Goal: Transaction & Acquisition: Purchase product/service

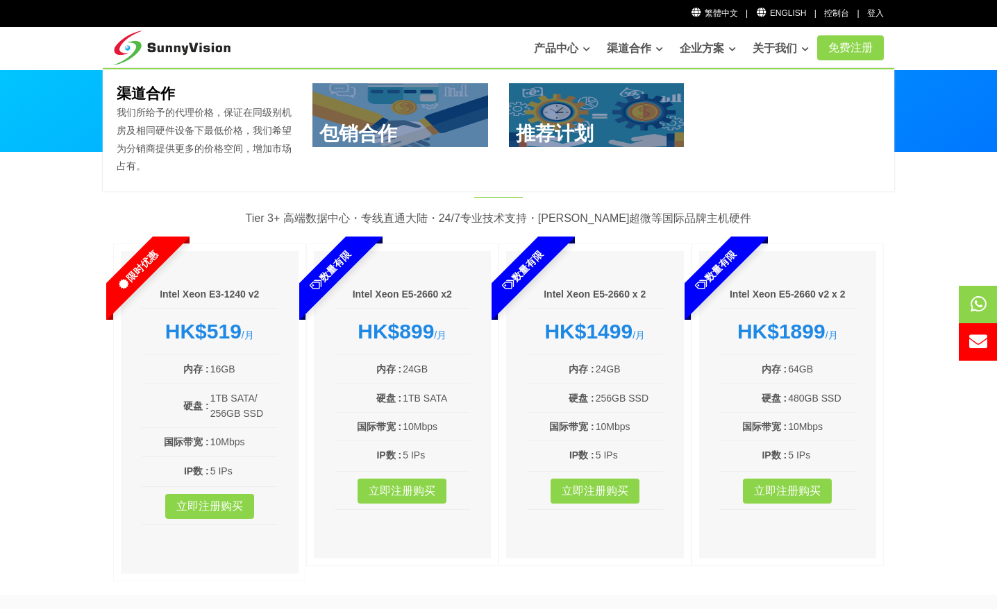
click at [631, 45] on link "渠道合作" at bounding box center [635, 49] width 56 height 28
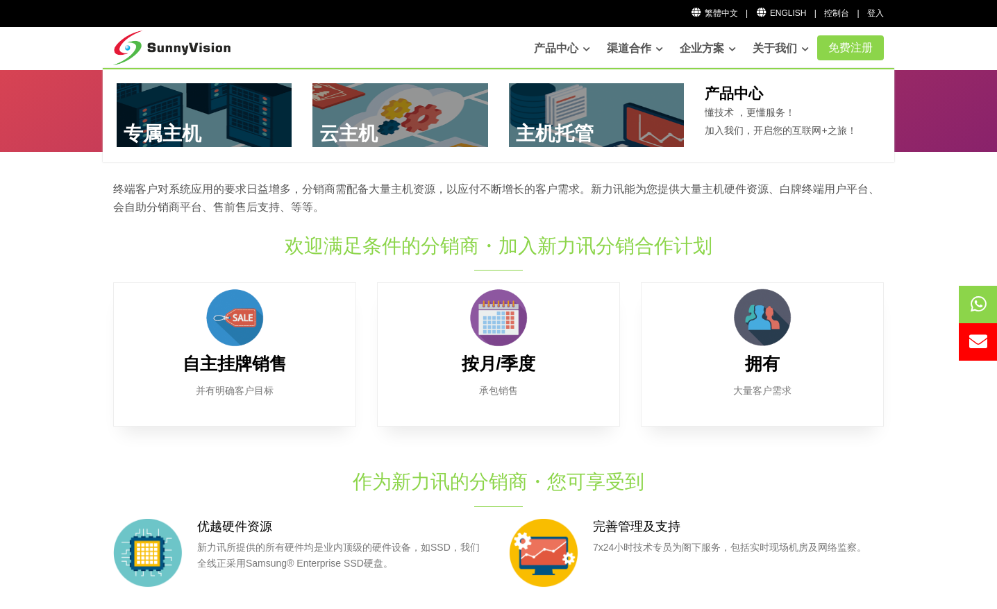
click at [565, 131] on link at bounding box center [597, 115] width 176 height 64
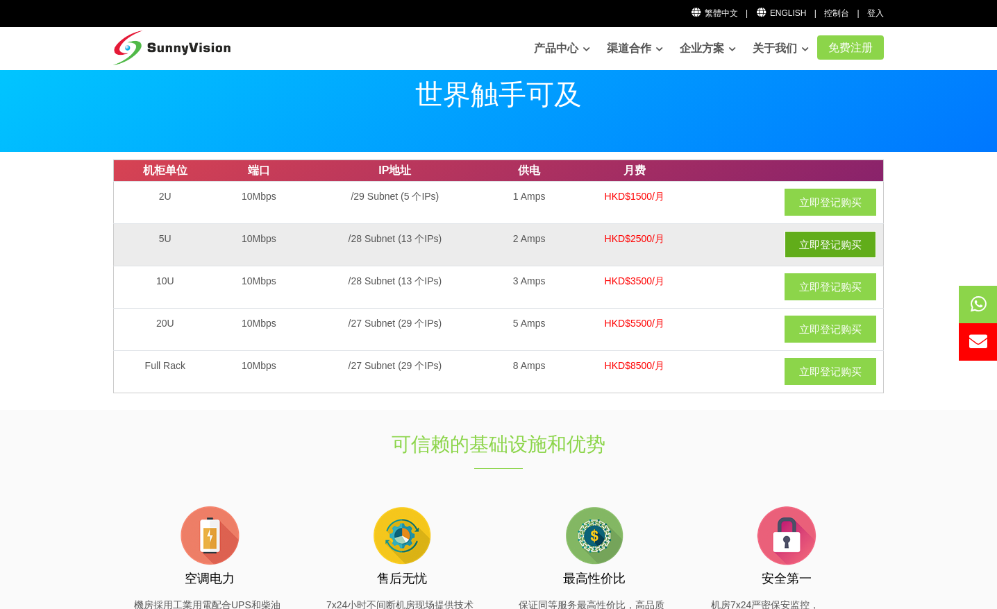
click at [862, 248] on link "立即登记购买" at bounding box center [830, 244] width 92 height 27
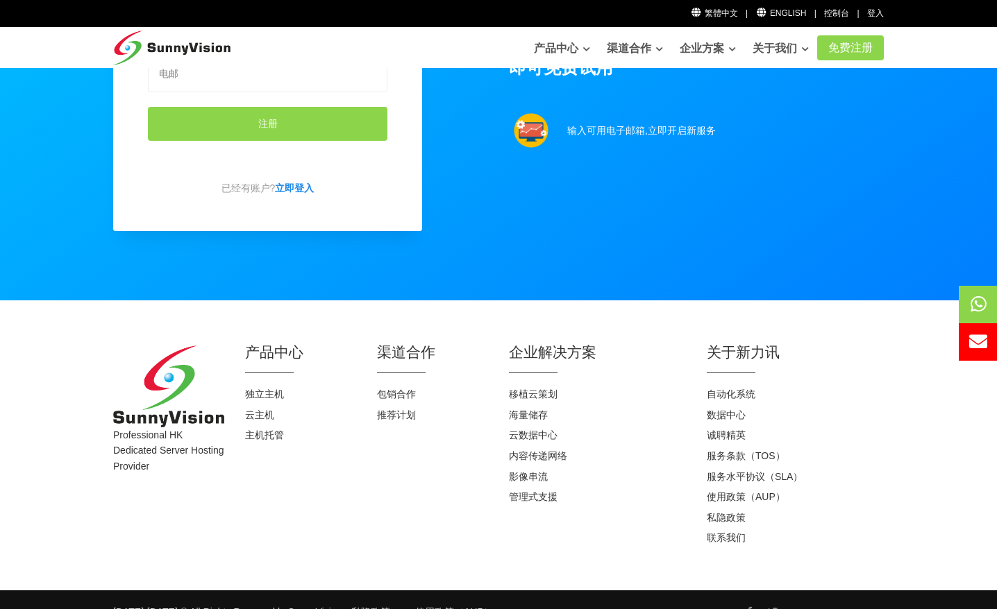
scroll to position [139, 0]
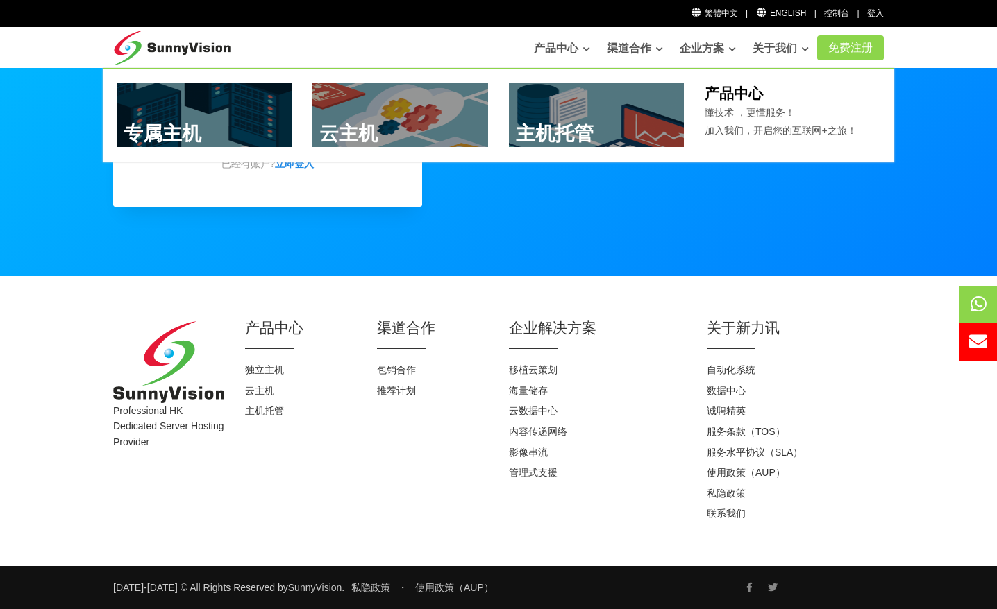
click at [233, 125] on link at bounding box center [205, 115] width 176 height 64
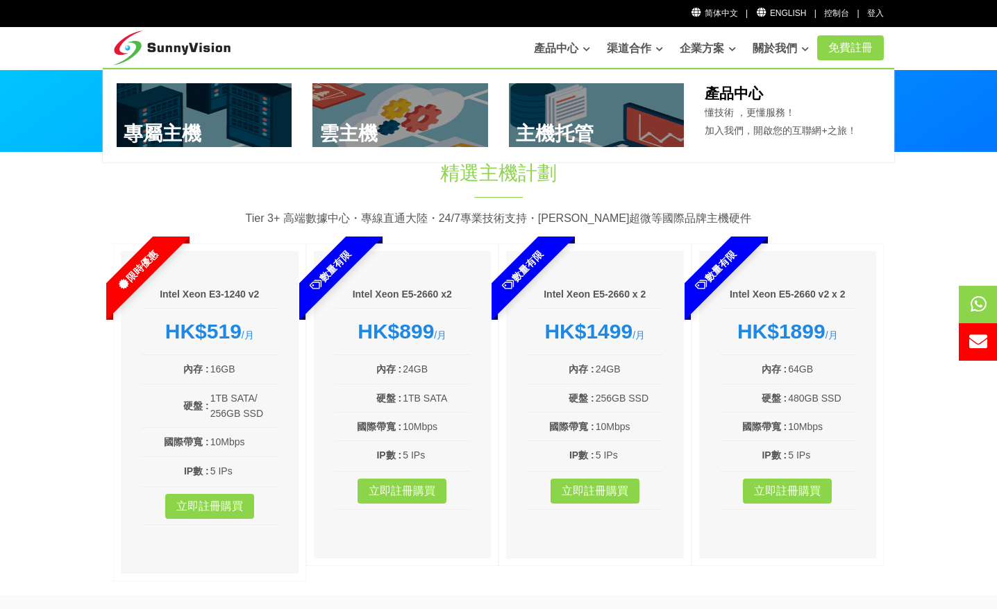
click at [546, 99] on link at bounding box center [597, 115] width 176 height 64
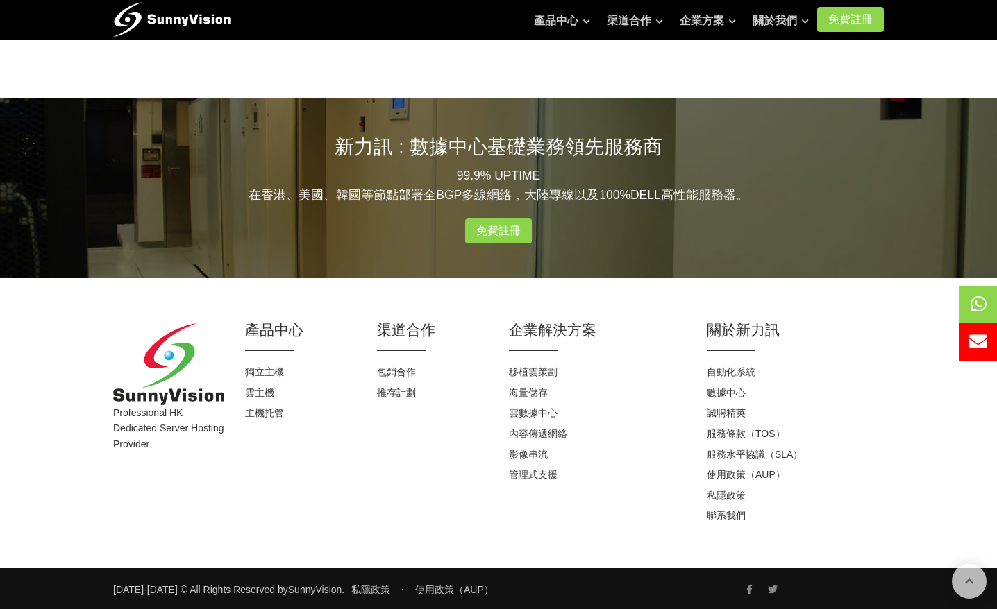
scroll to position [1385, 0]
